Goal: Transaction & Acquisition: Purchase product/service

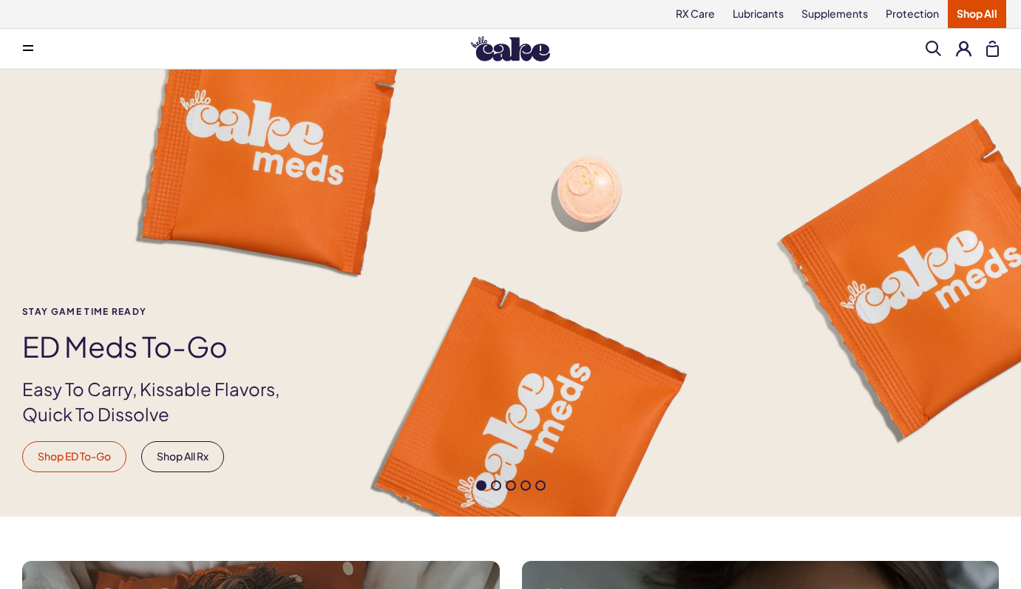
click at [95, 452] on link "Shop ED To-Go" at bounding box center [74, 457] width 104 height 31
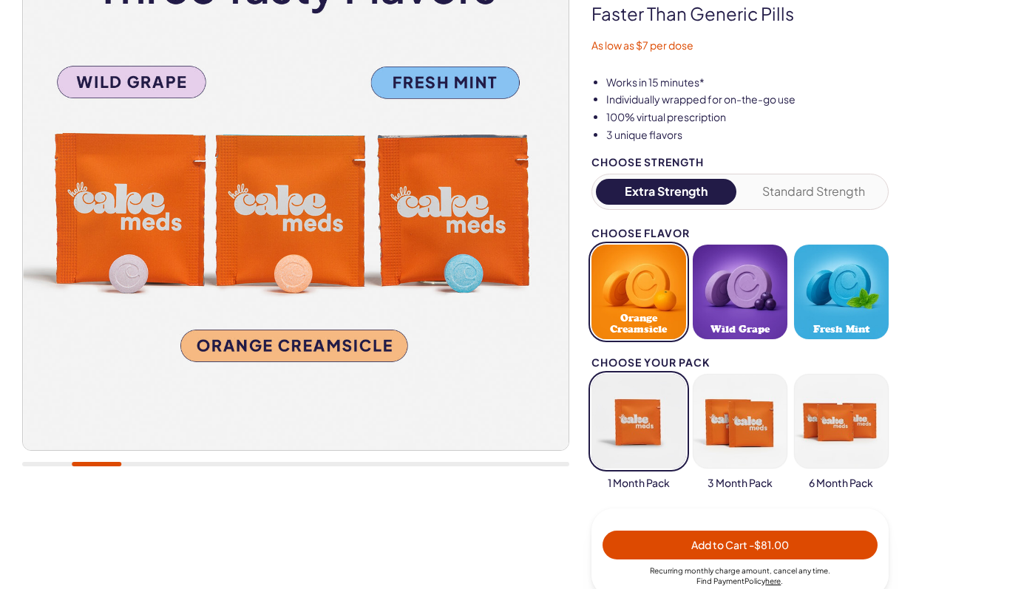
scroll to position [485, 0]
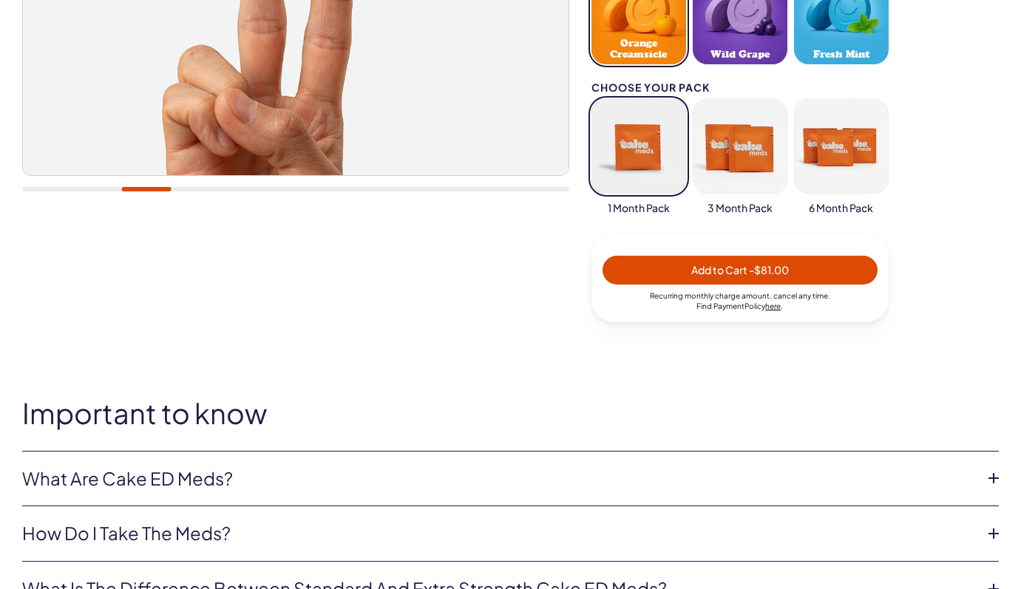
click at [746, 179] on button "button" at bounding box center [740, 146] width 95 height 95
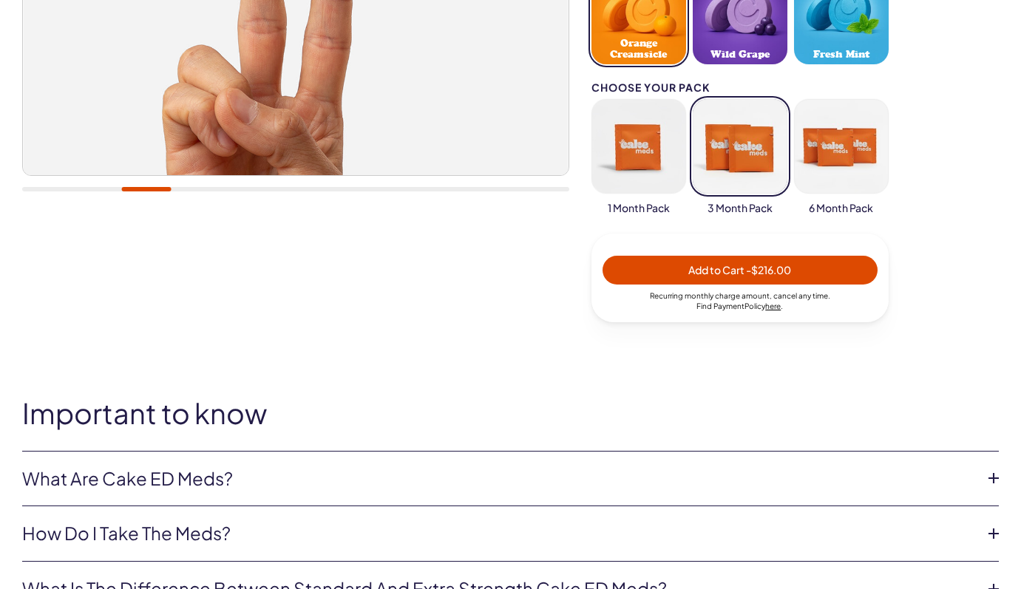
click at [644, 169] on button "button" at bounding box center [639, 146] width 95 height 95
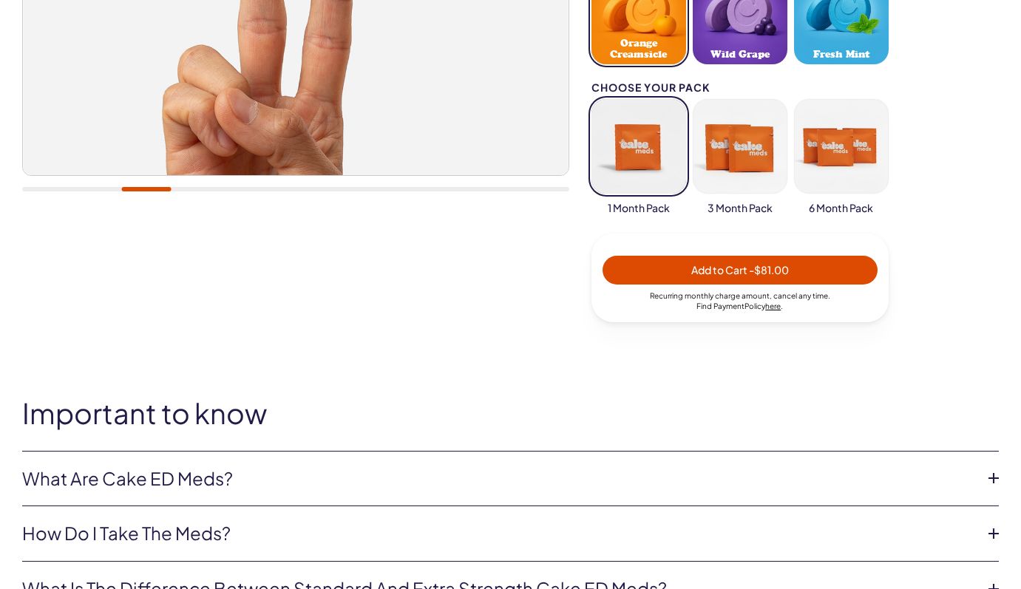
click at [744, 171] on button "button" at bounding box center [740, 146] width 95 height 95
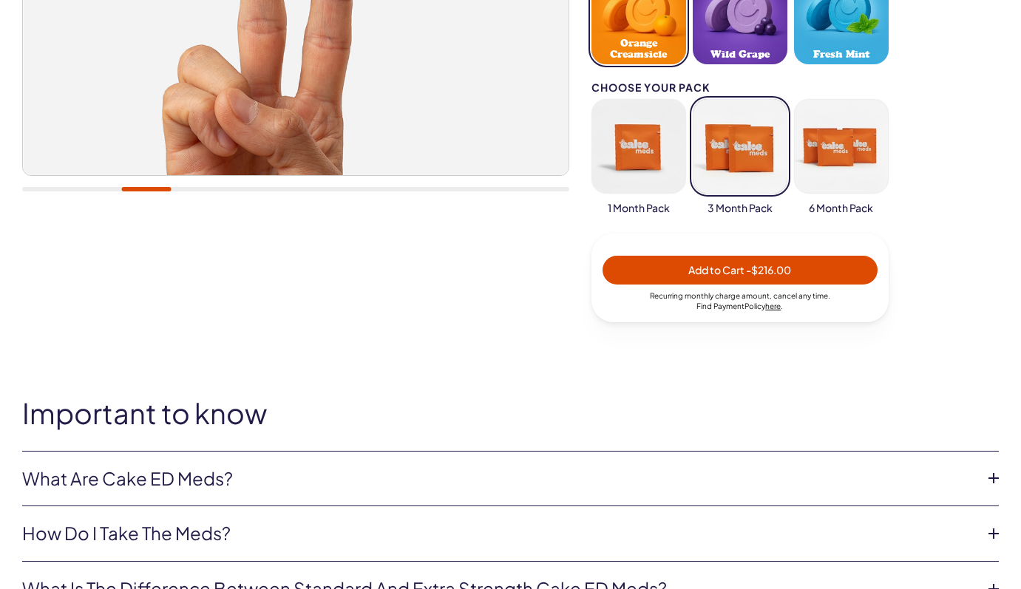
click at [799, 171] on button "button" at bounding box center [841, 146] width 95 height 95
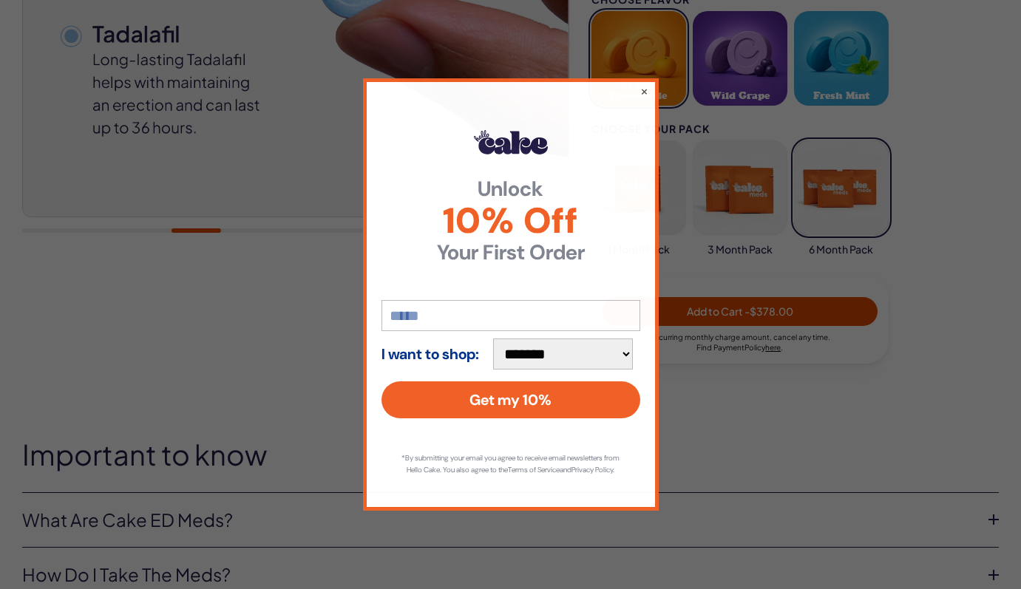
scroll to position [435, 0]
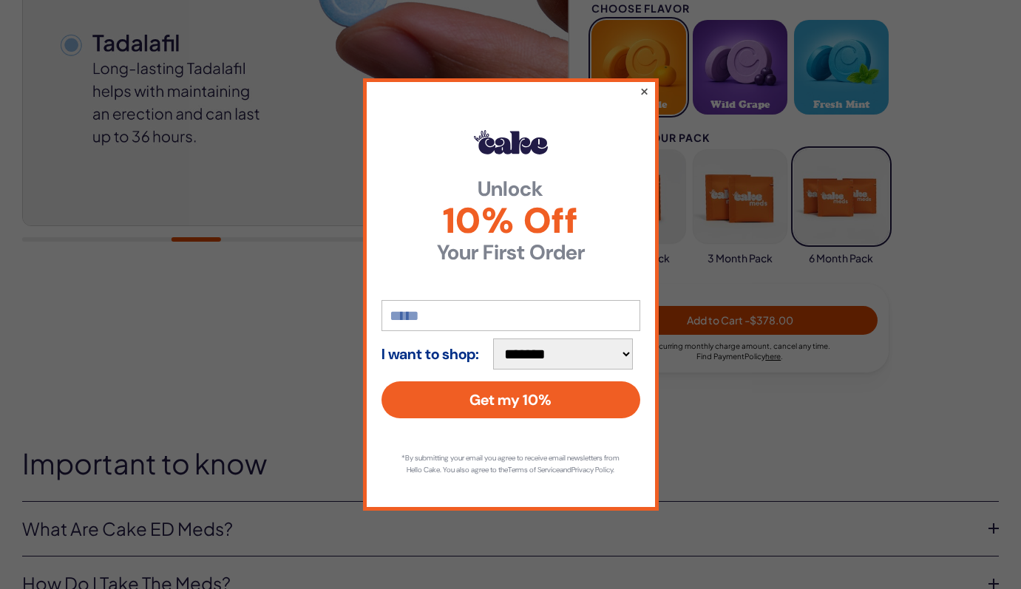
click at [644, 85] on button "×" at bounding box center [644, 91] width 10 height 18
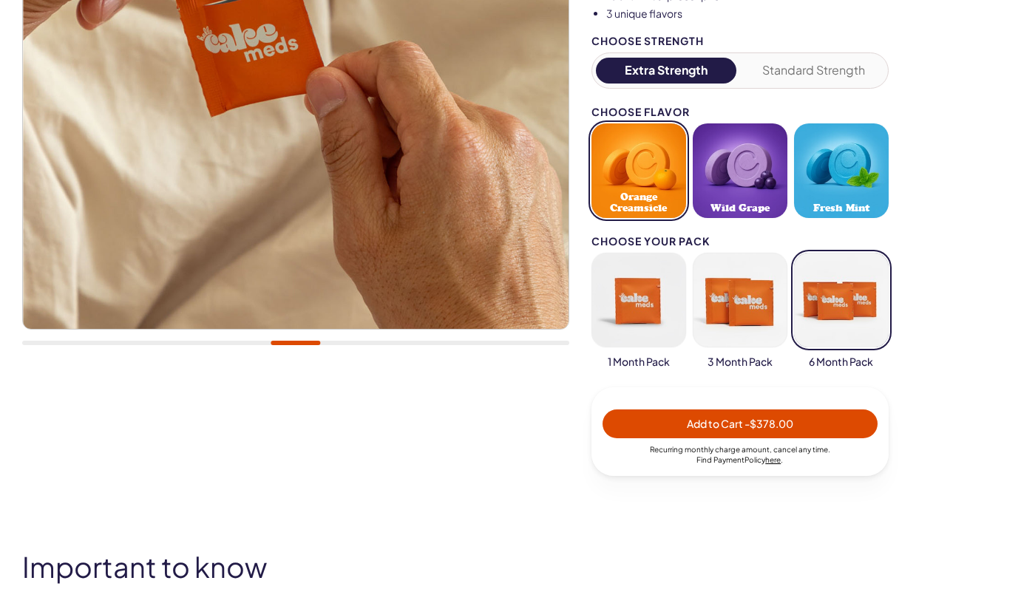
scroll to position [263, 0]
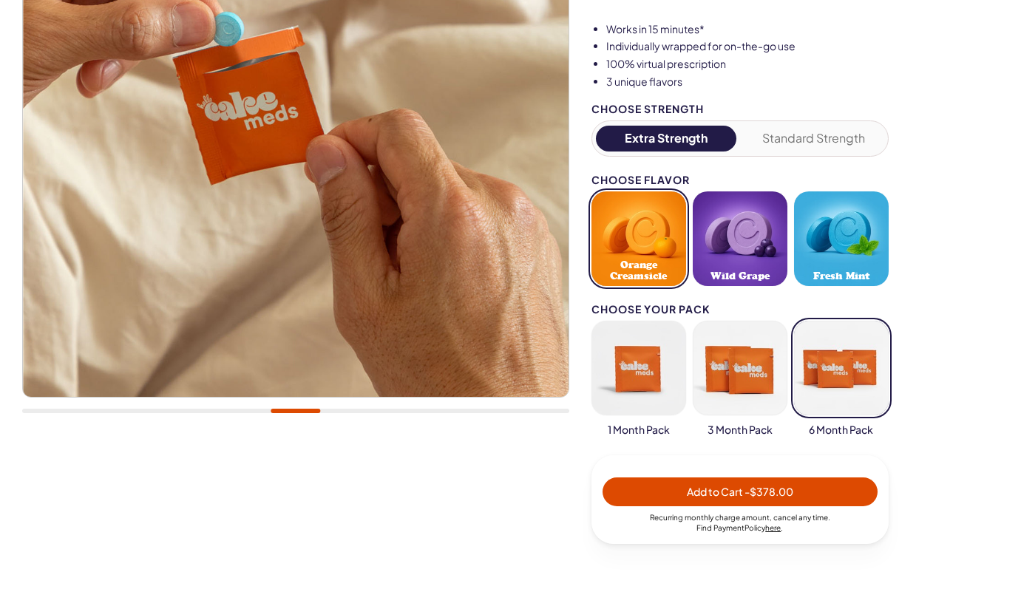
click at [770, 113] on div "Choose Strength" at bounding box center [740, 109] width 297 height 11
click at [786, 146] on button "Standard Strength" at bounding box center [813, 139] width 141 height 26
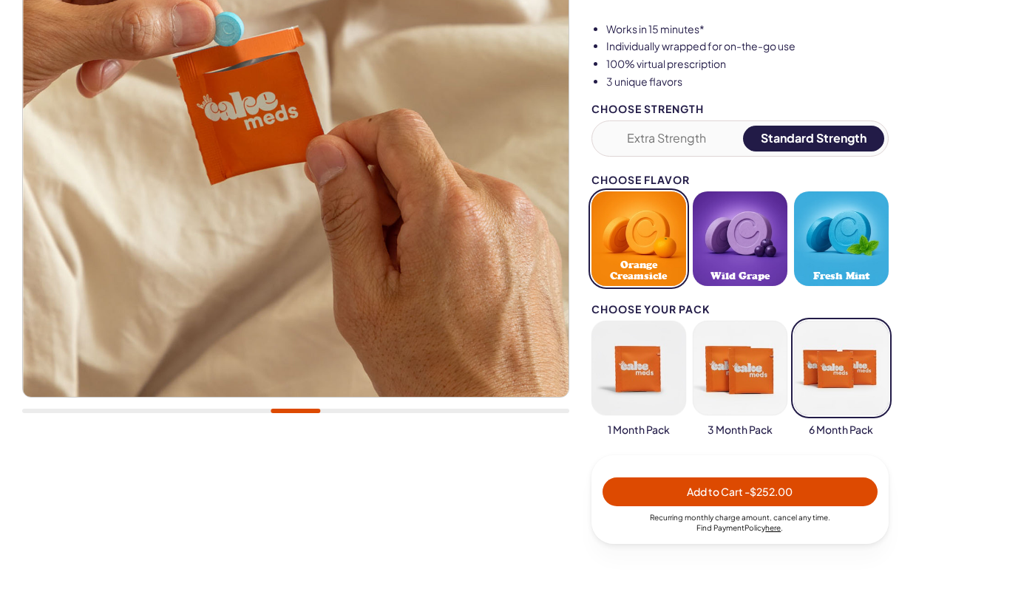
click at [664, 144] on button "Extra Strength" at bounding box center [666, 139] width 141 height 26
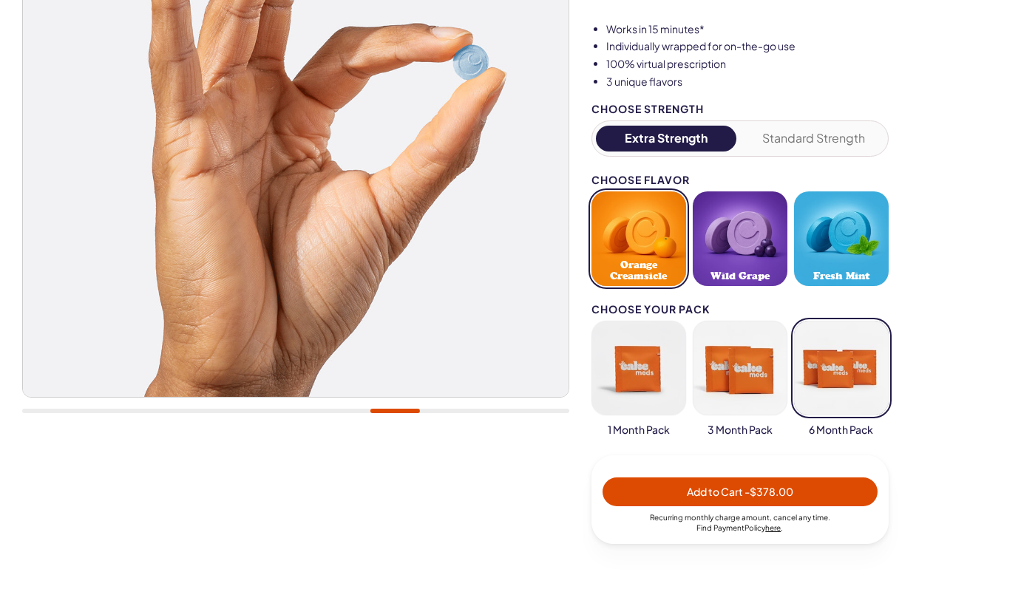
scroll to position [0, 0]
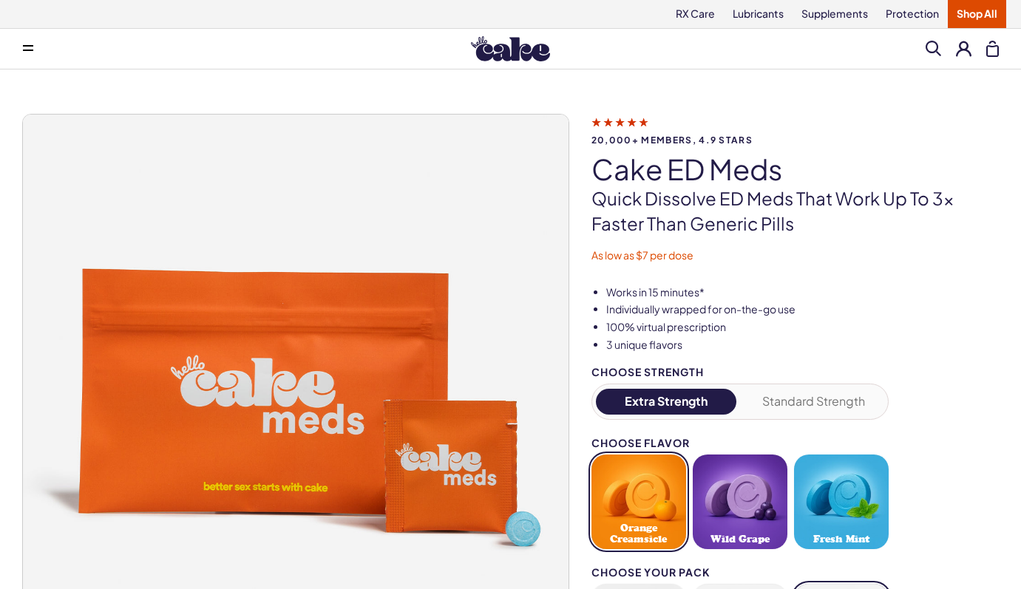
click at [26, 48] on span at bounding box center [28, 48] width 10 height 7
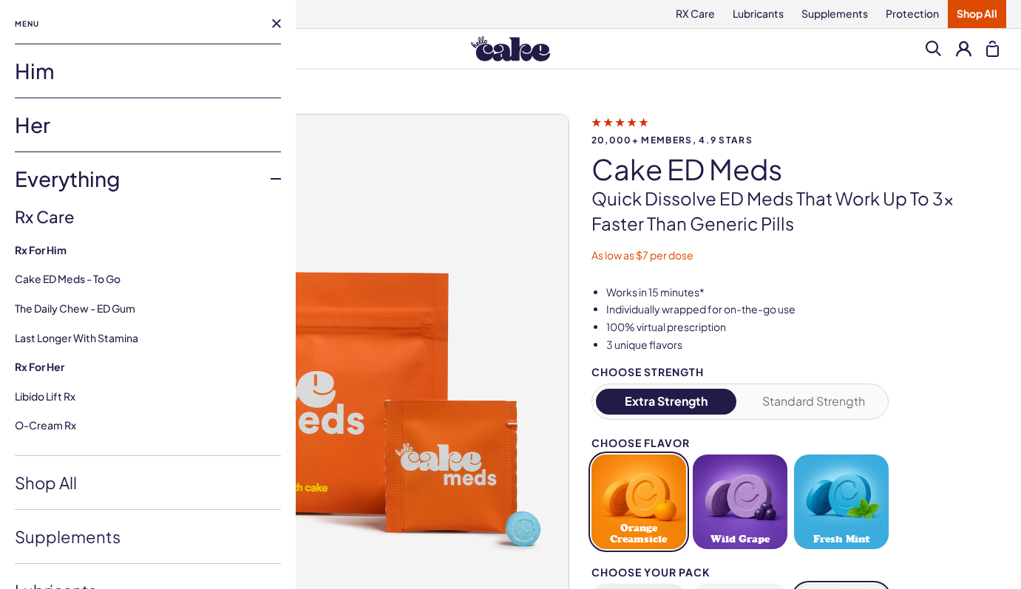
click at [70, 80] on link "Him" at bounding box center [148, 70] width 266 height 53
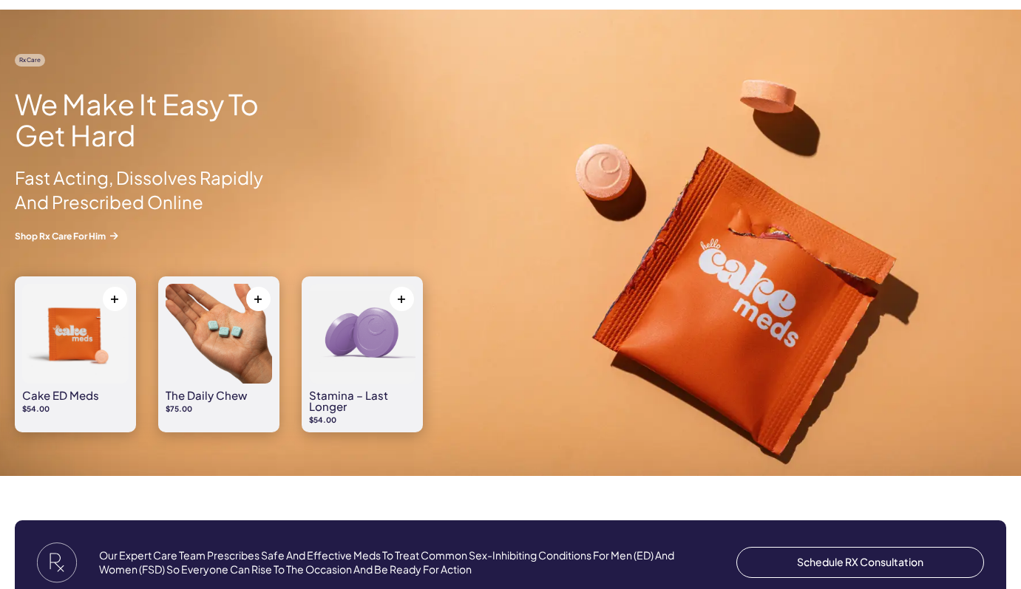
click at [92, 376] on img at bounding box center [75, 334] width 107 height 100
